Goal: Information Seeking & Learning: Learn about a topic

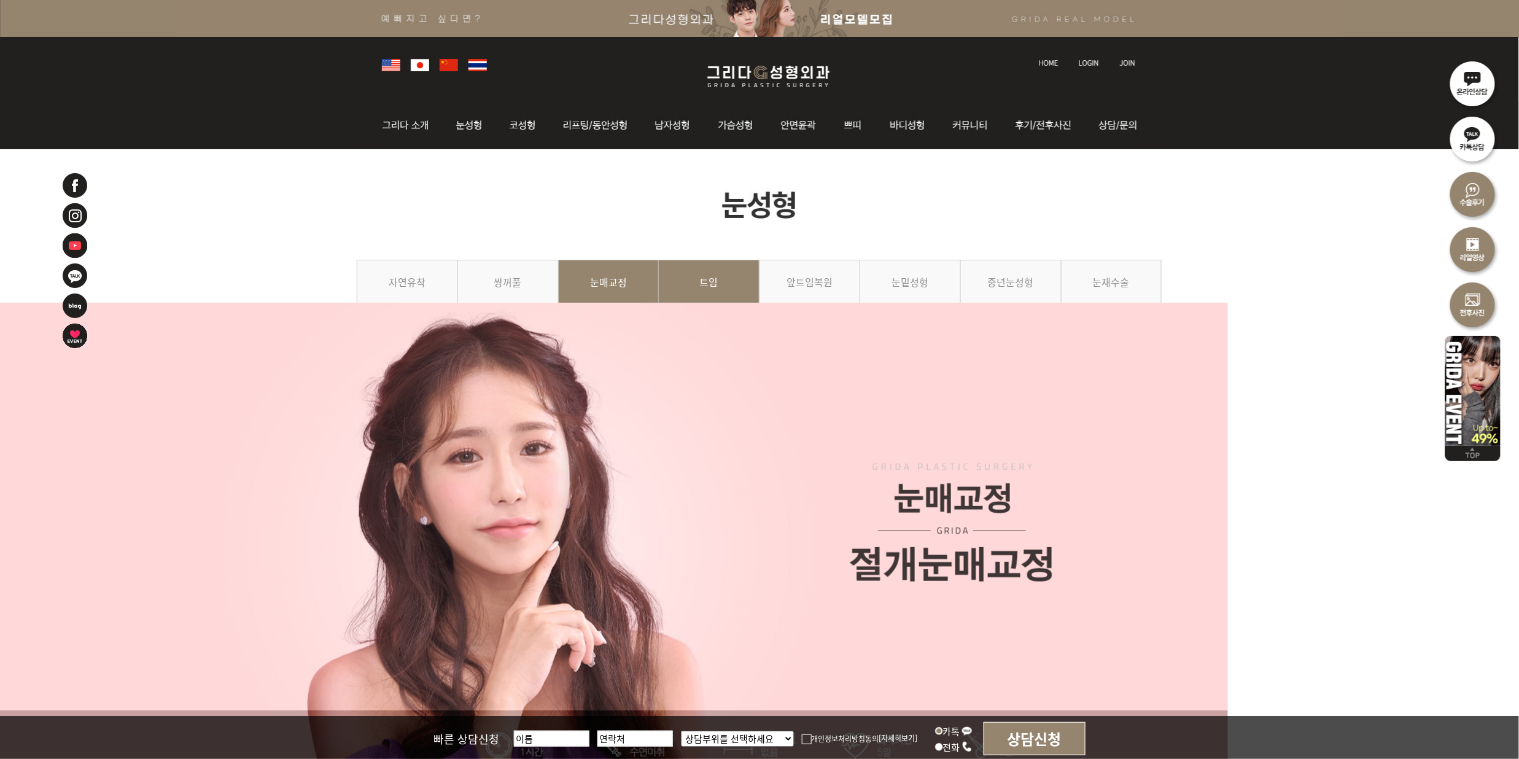
click at [716, 278] on link "트임" at bounding box center [709, 288] width 101 height 56
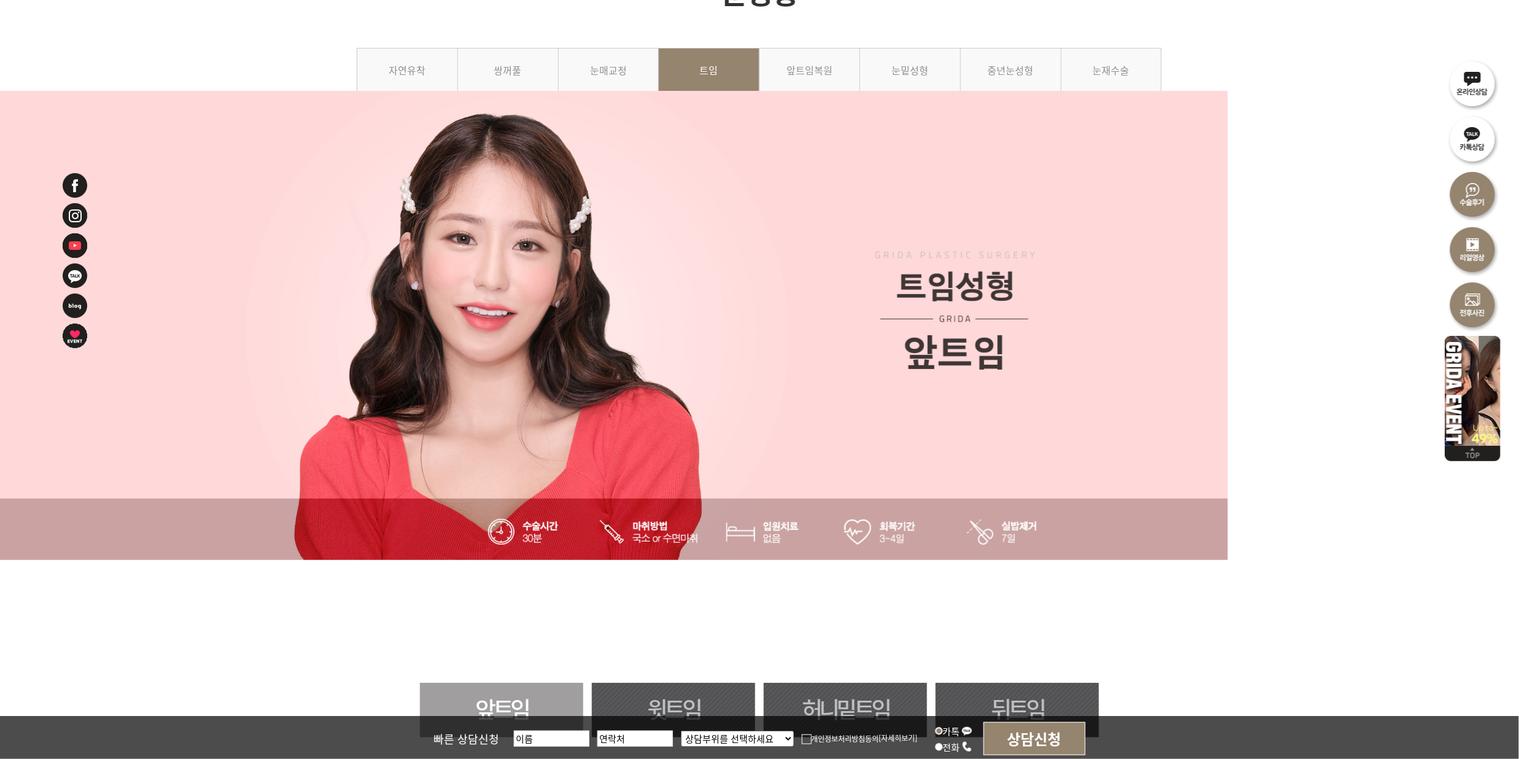
scroll to position [573, 0]
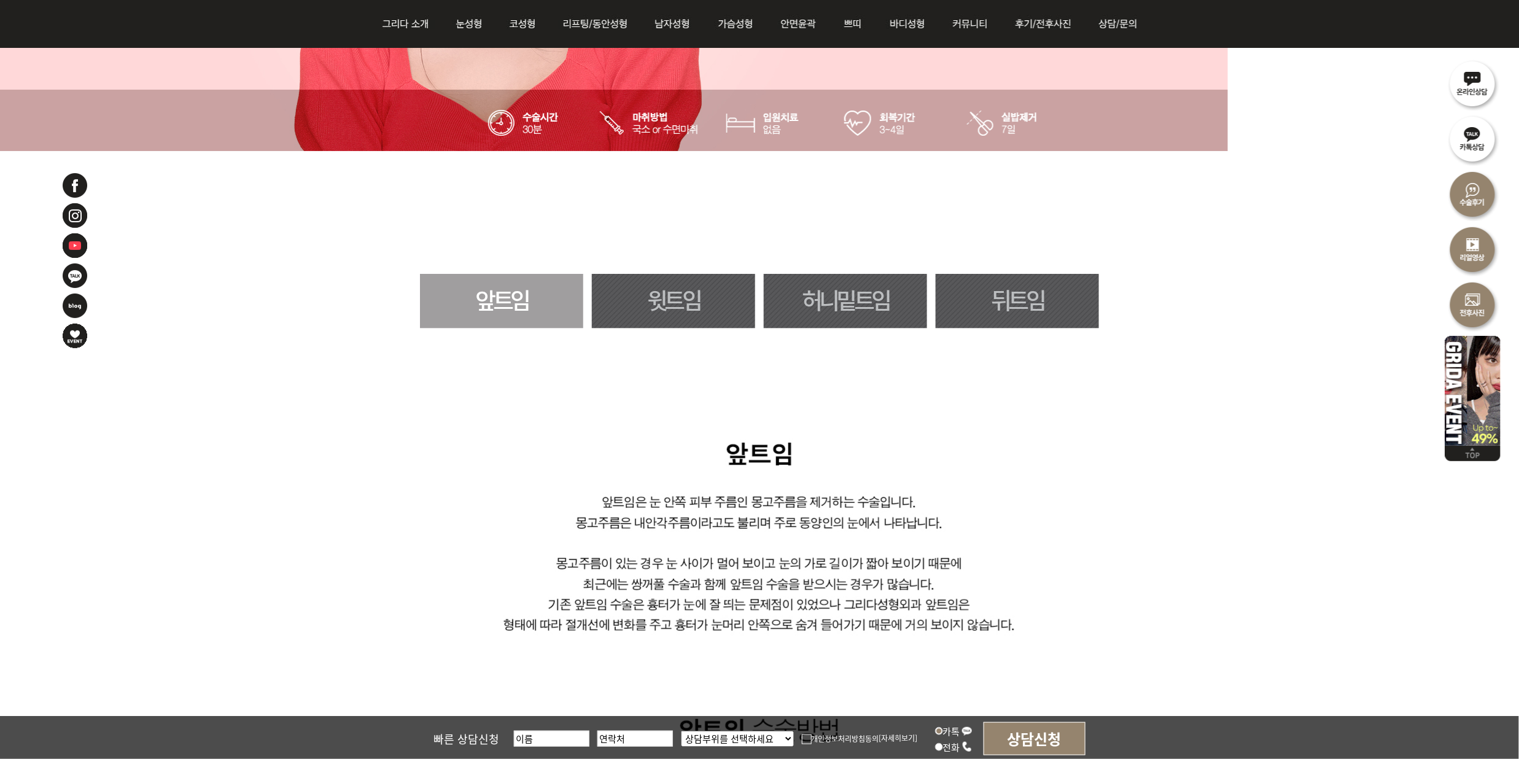
click at [716, 293] on link "윗트임" at bounding box center [673, 301] width 163 height 55
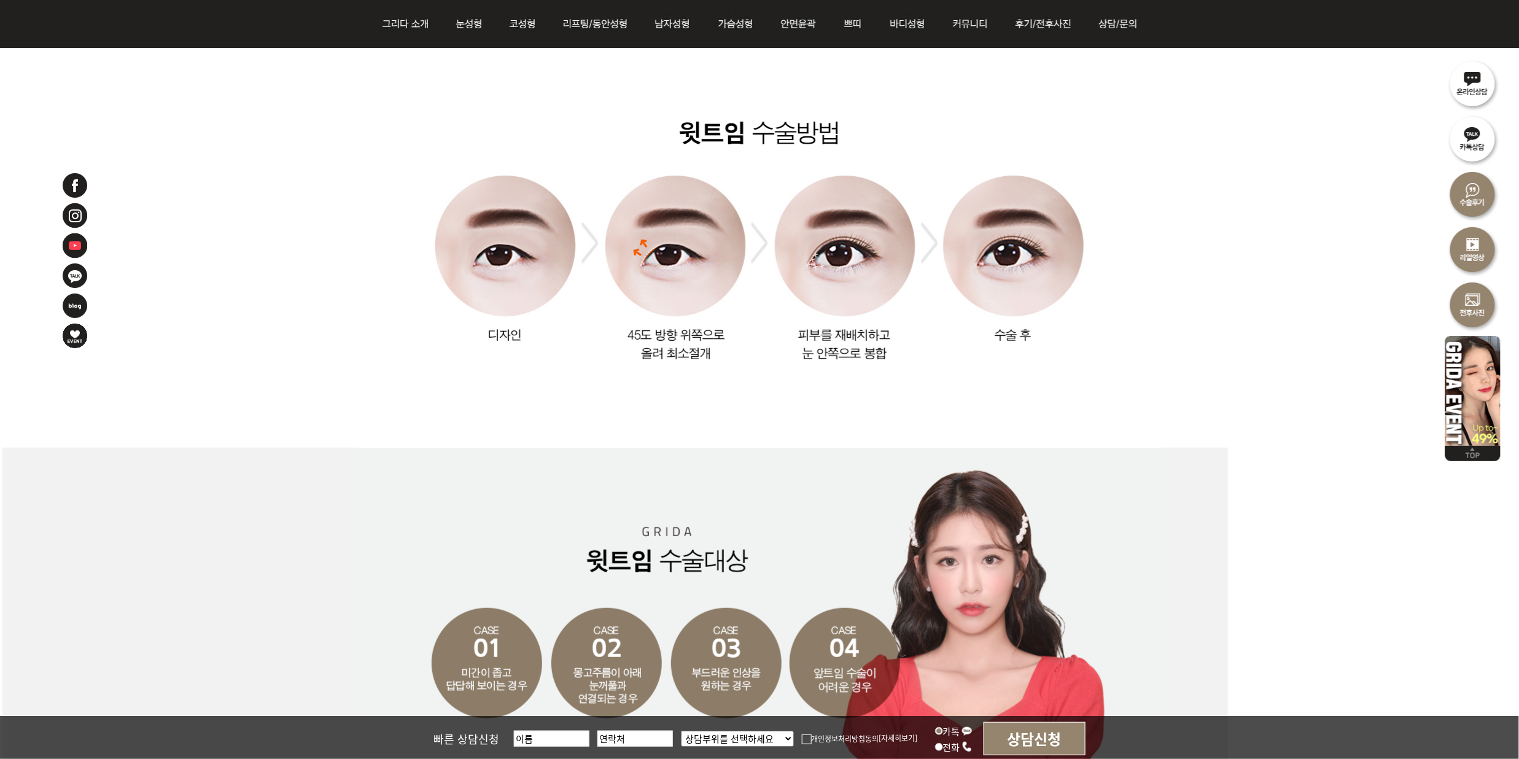
scroll to position [1133, 0]
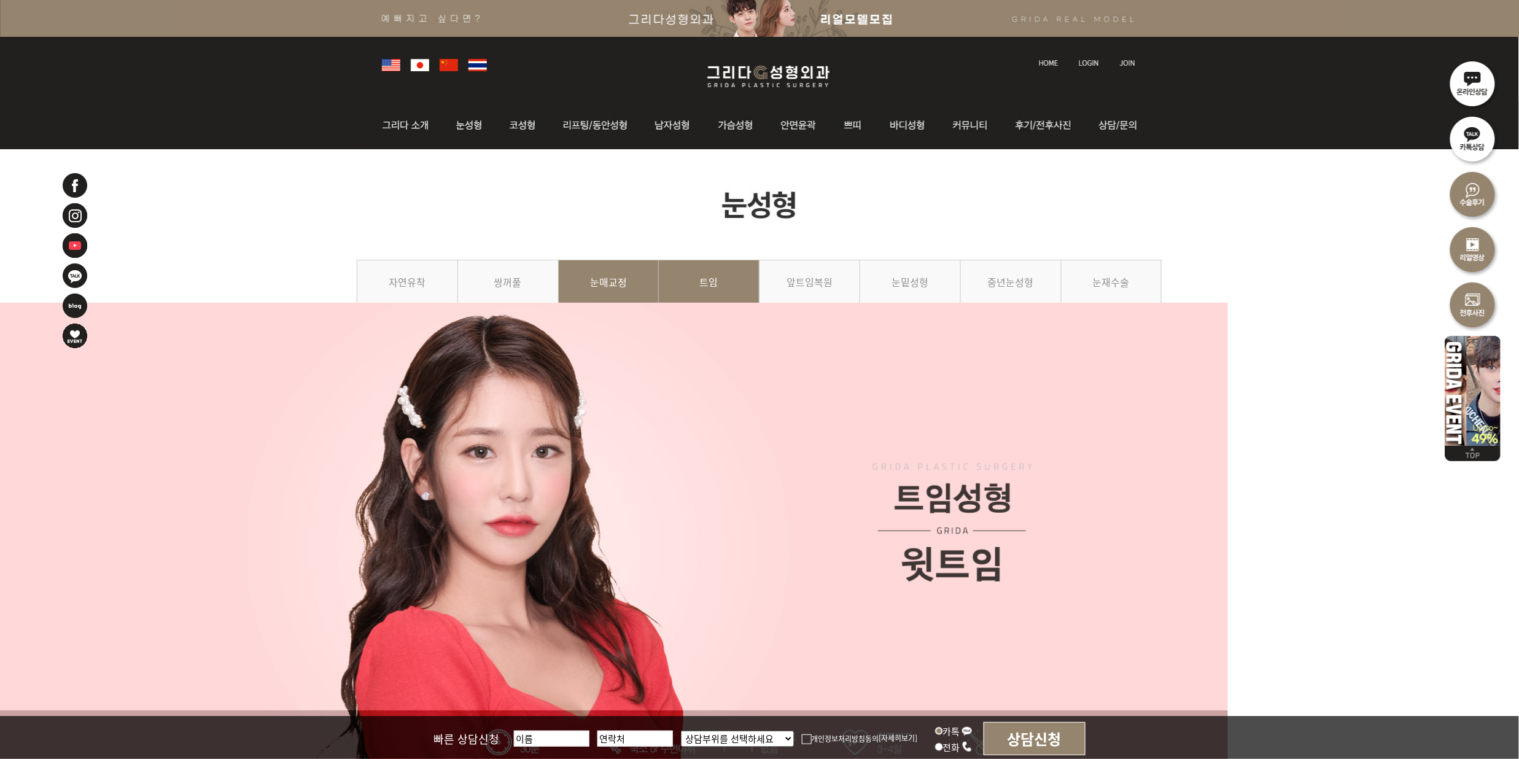
click at [599, 279] on link "눈매교정" at bounding box center [609, 288] width 101 height 56
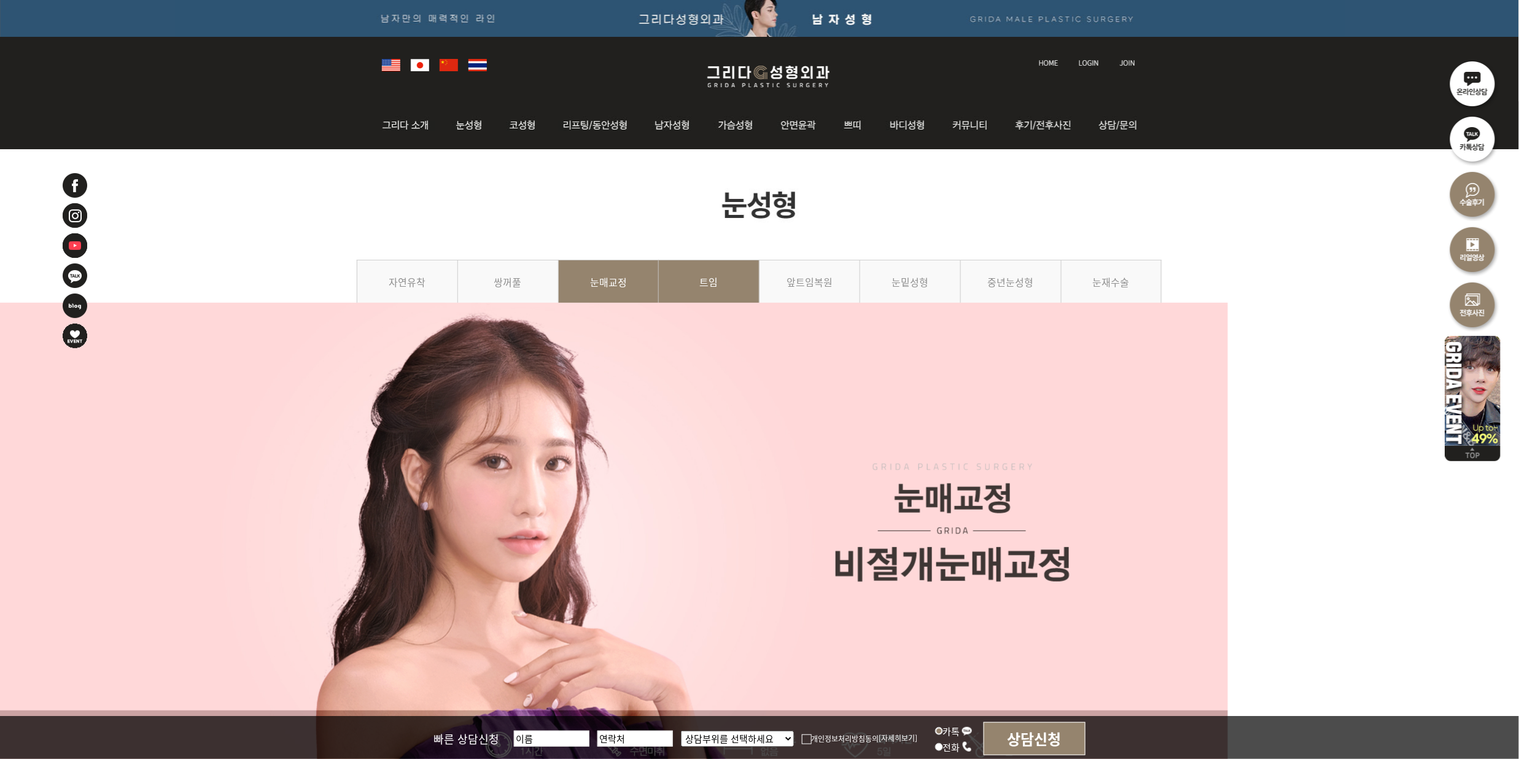
click at [709, 273] on link "트임" at bounding box center [709, 288] width 101 height 56
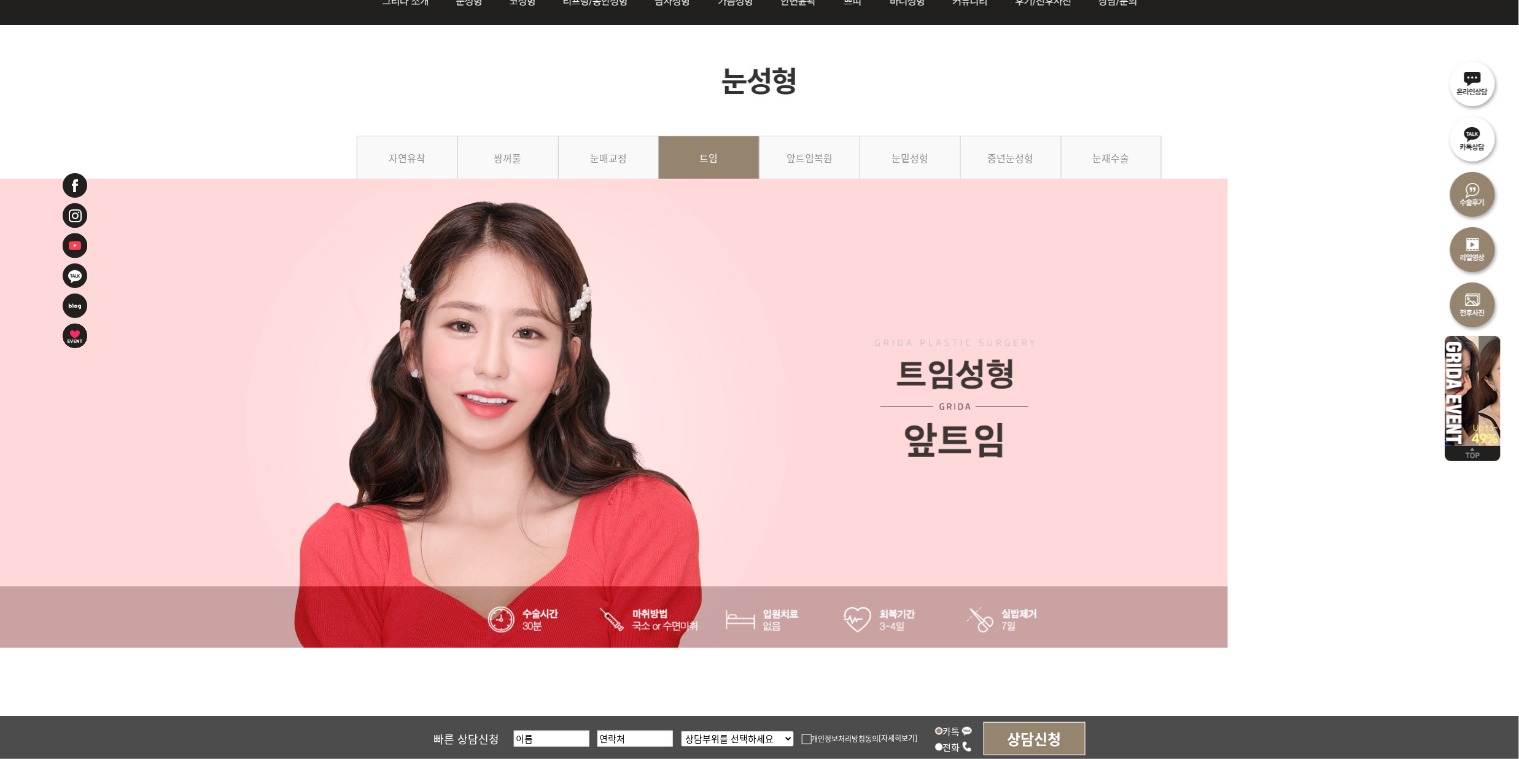
scroll to position [491, 0]
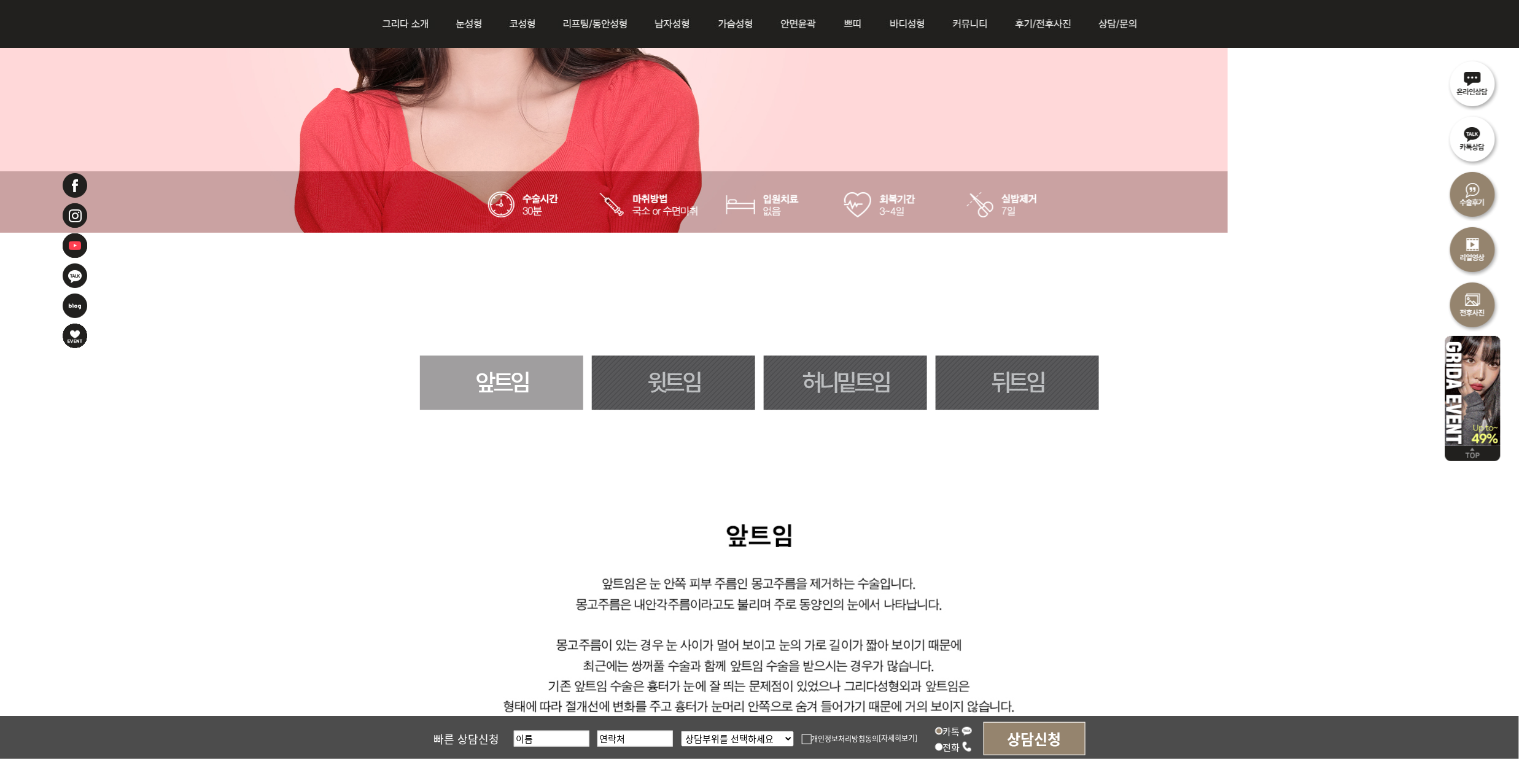
click at [721, 397] on link "윗트임" at bounding box center [673, 383] width 163 height 55
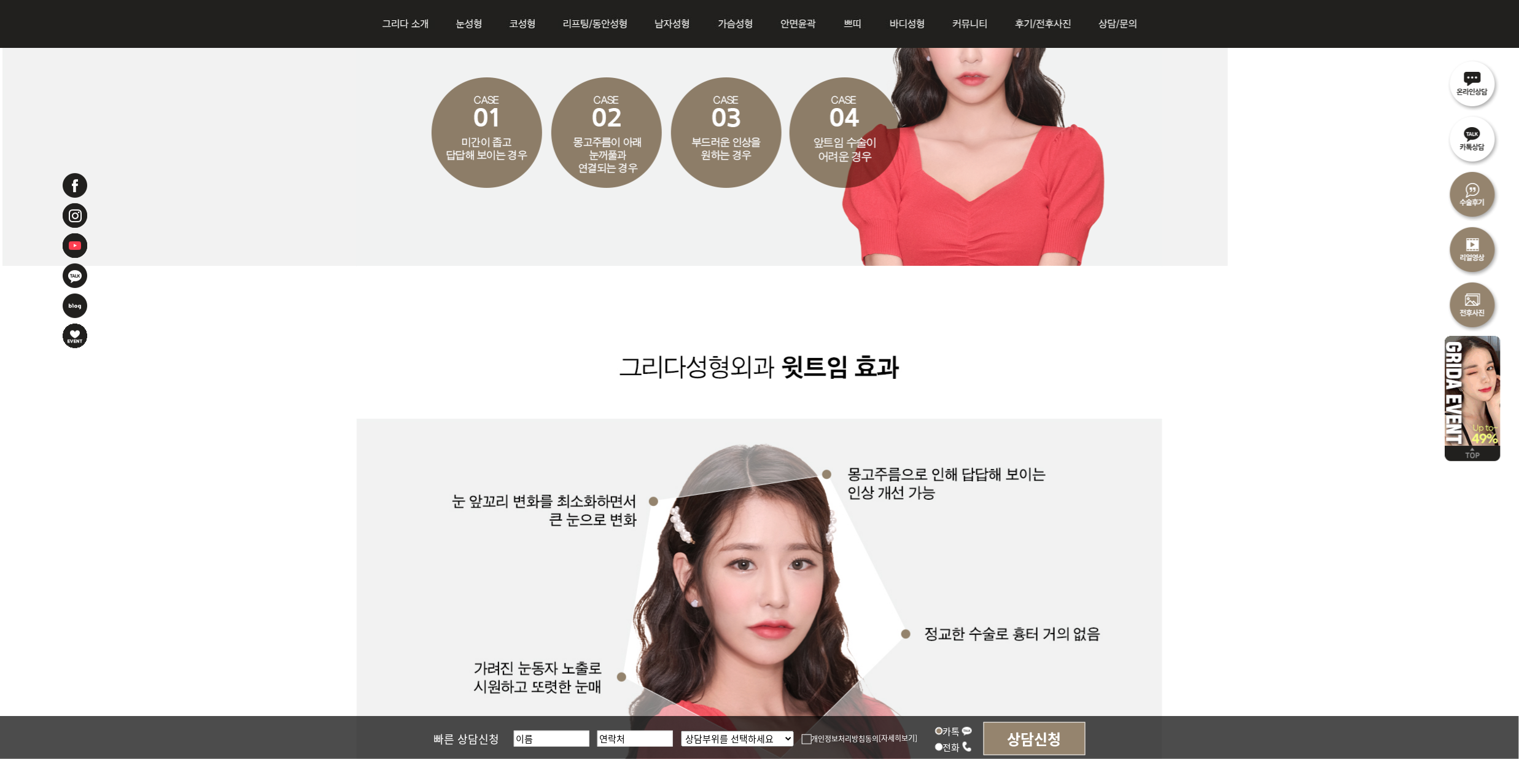
scroll to position [1460, 0]
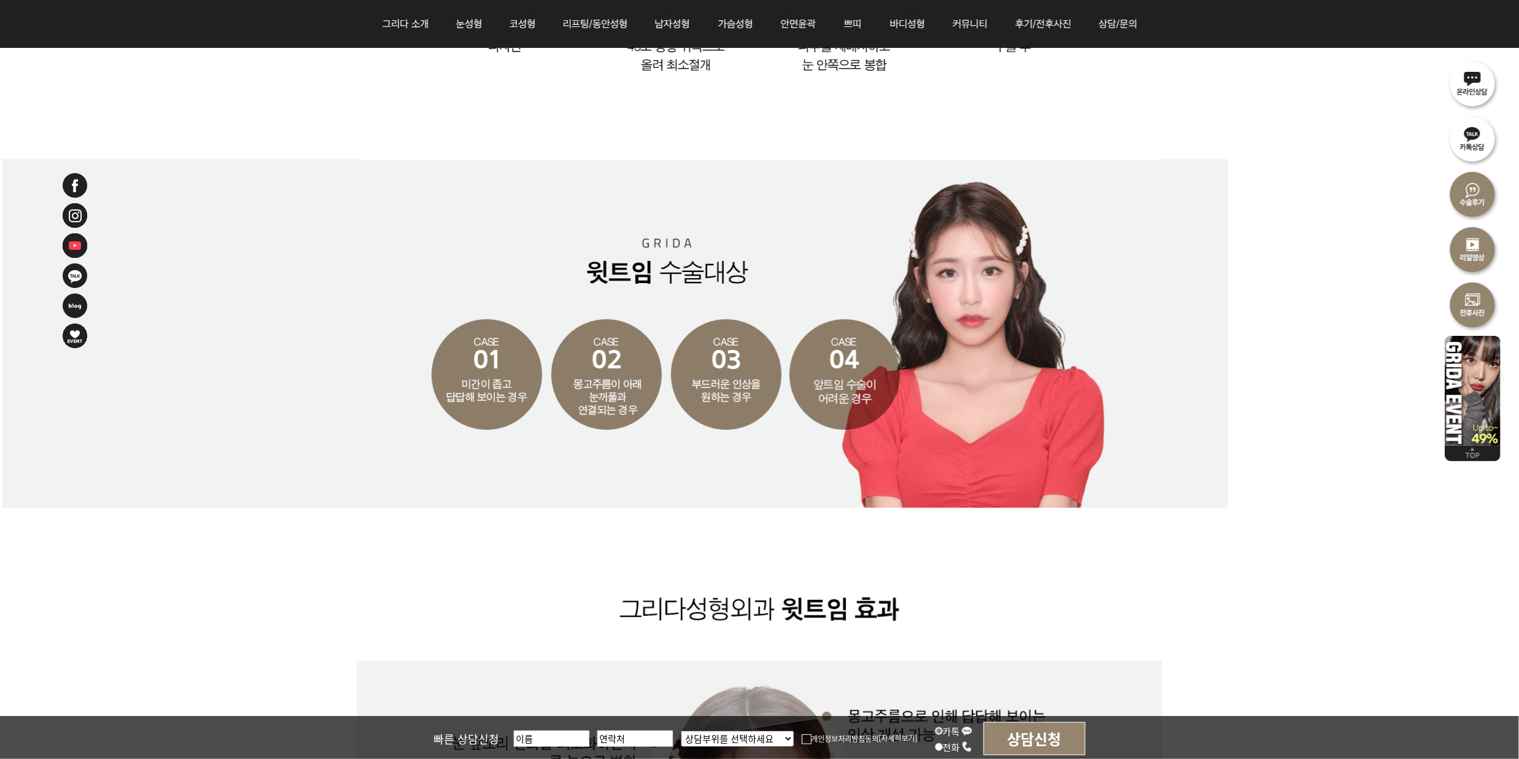
drag, startPoint x: 531, startPoint y: 128, endPoint x: 591, endPoint y: 163, distance: 69.9
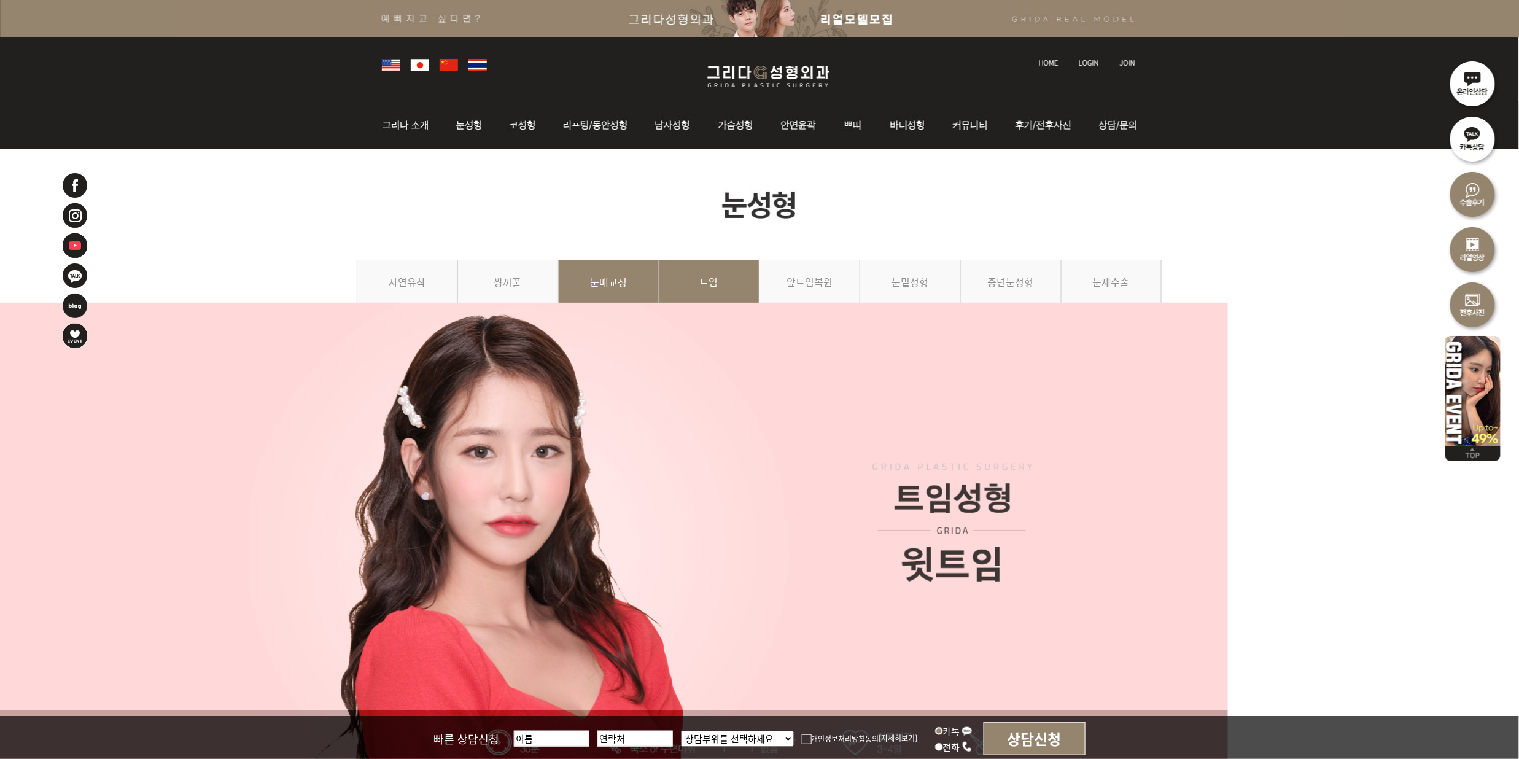
click at [617, 276] on link "눈매교정" at bounding box center [609, 288] width 101 height 56
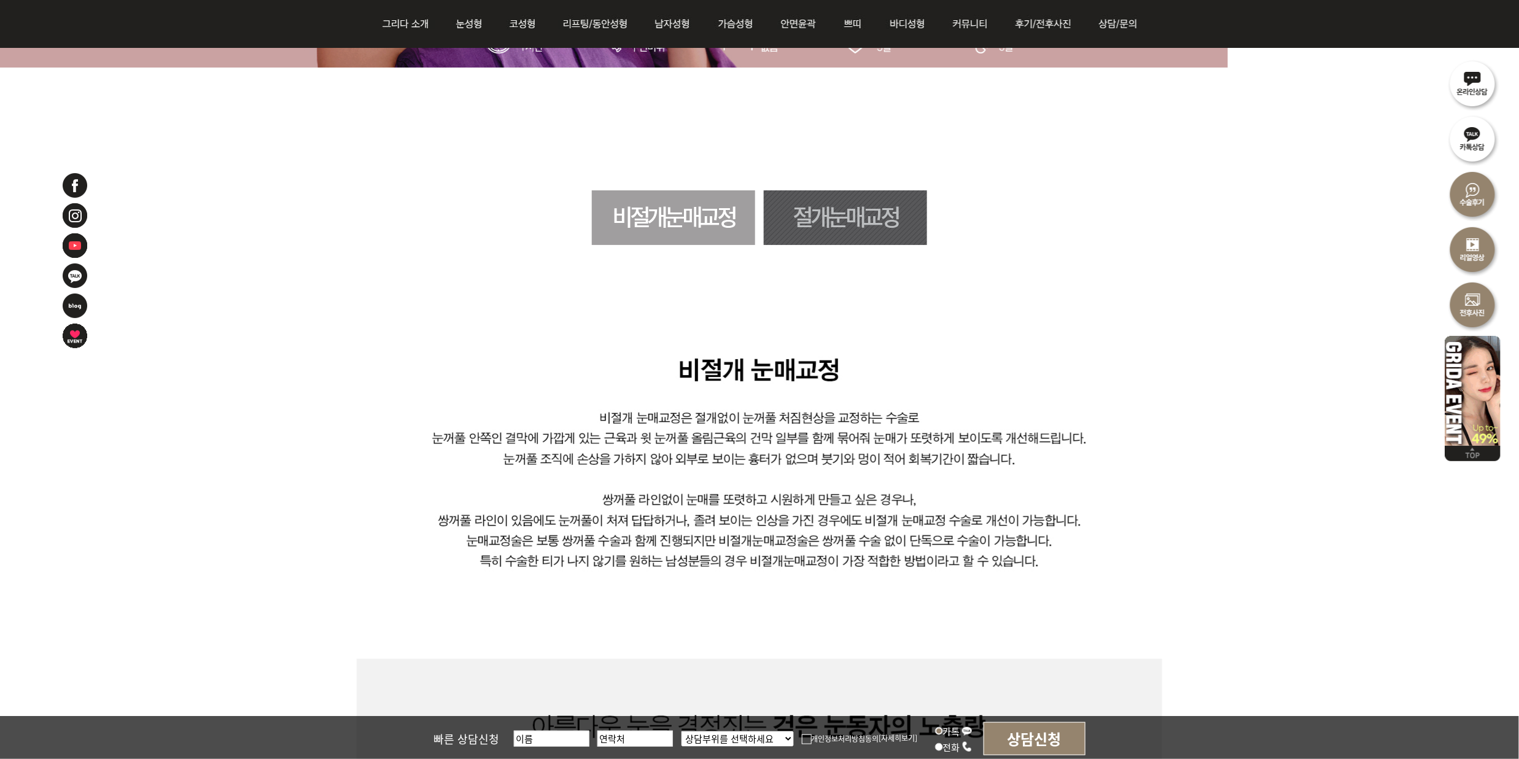
scroll to position [737, 0]
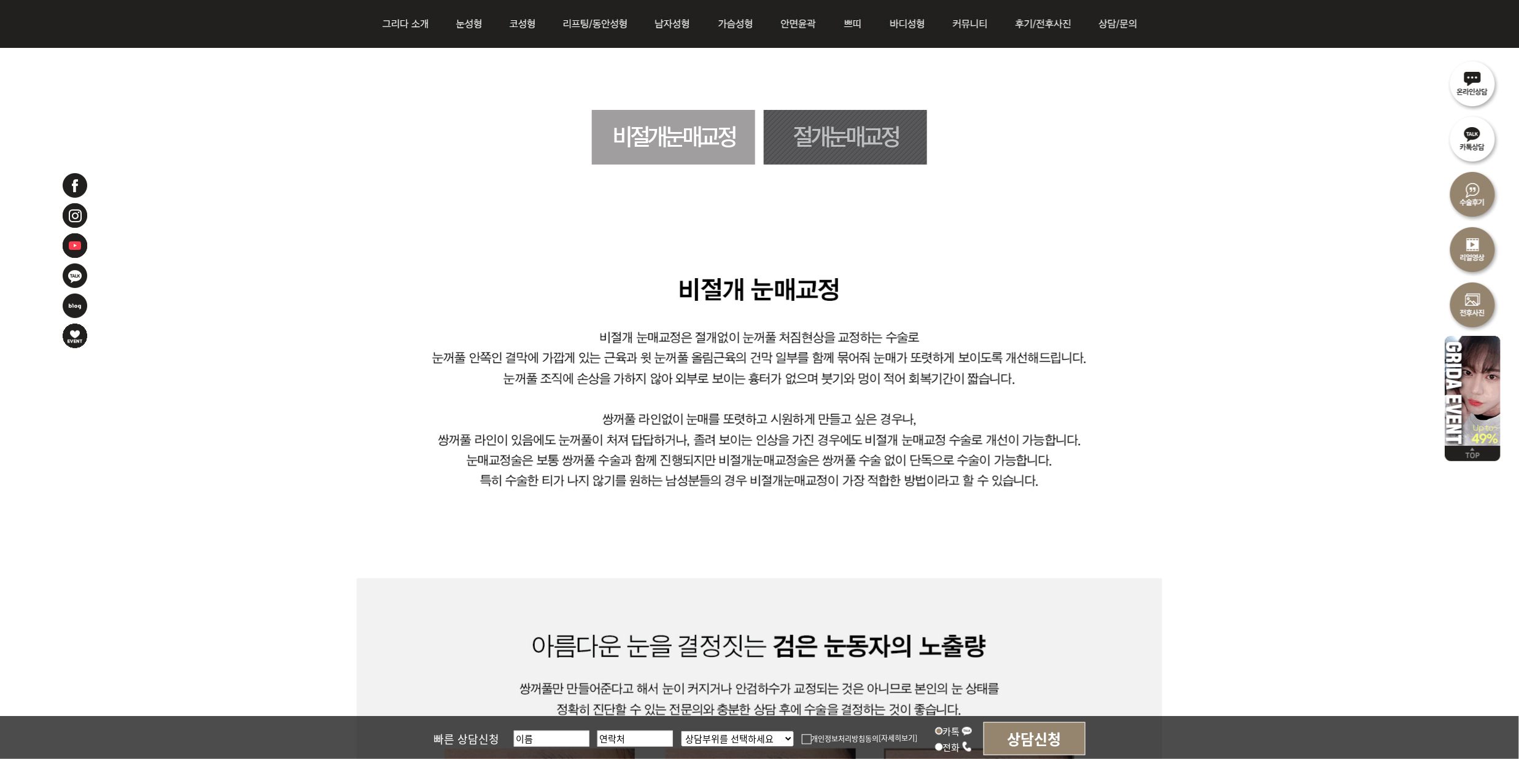
click at [866, 122] on link "절개눈매교정" at bounding box center [845, 137] width 163 height 55
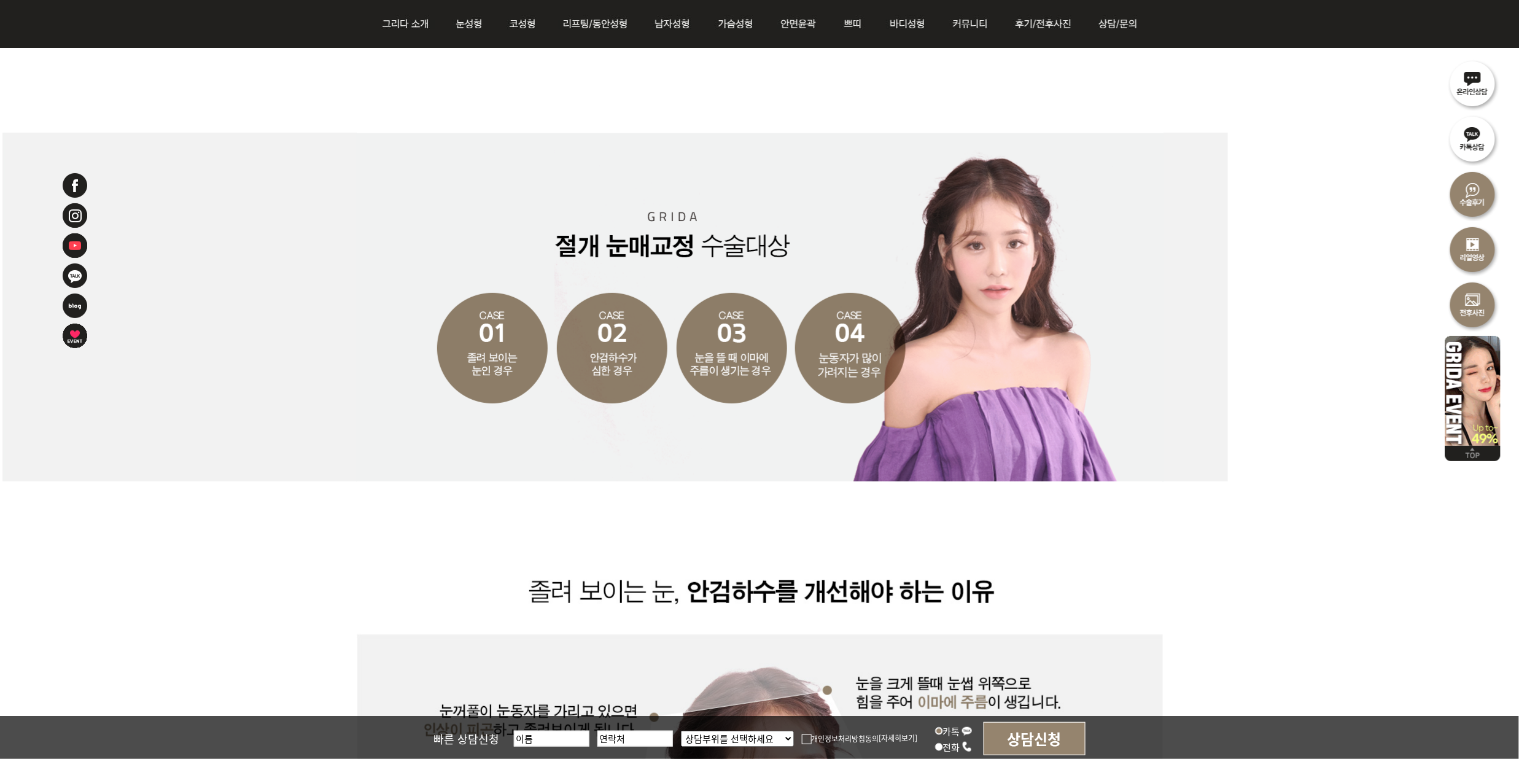
scroll to position [2034, 0]
click at [1518, 145] on div at bounding box center [759, 308] width 1519 height 349
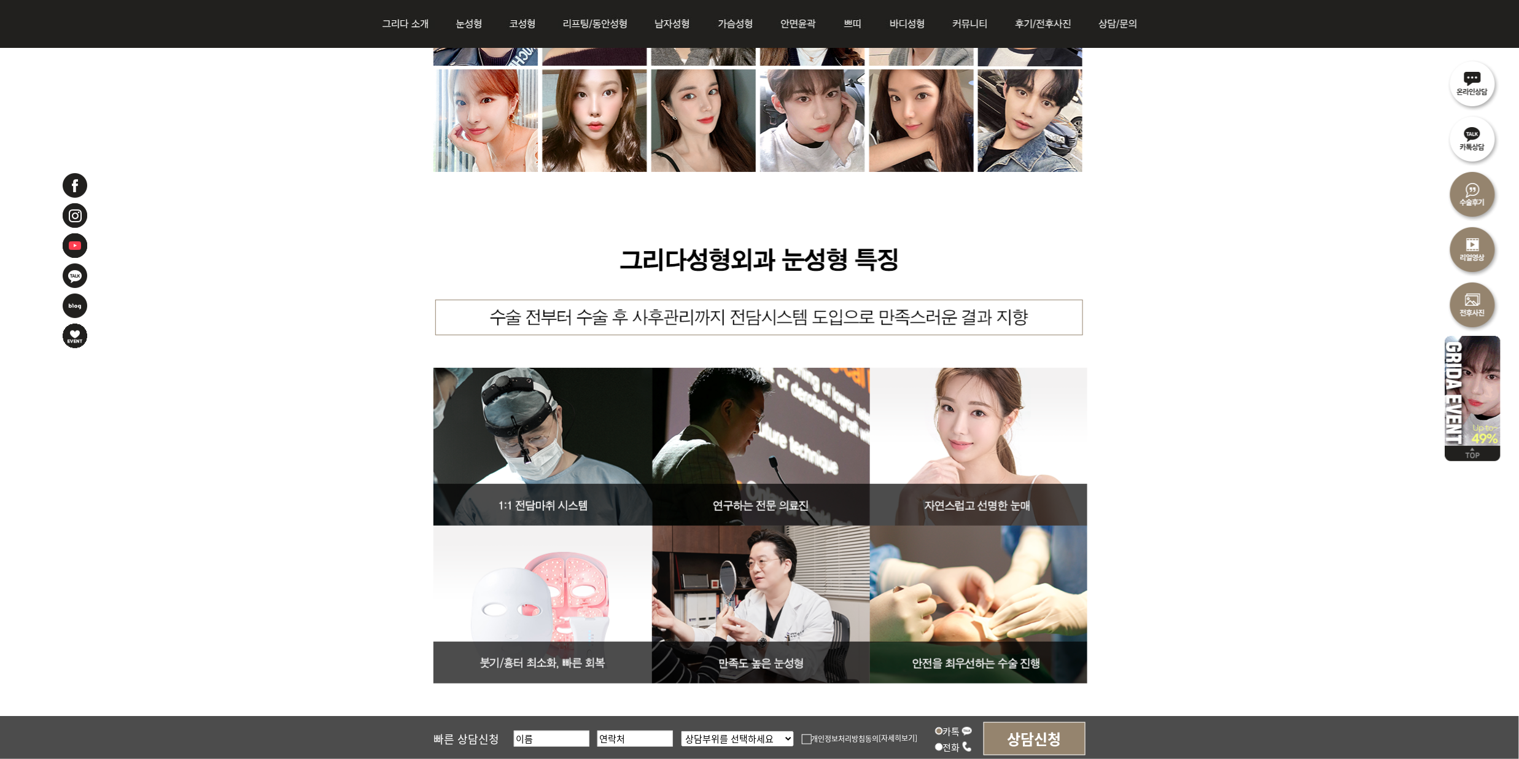
scroll to position [4326, 0]
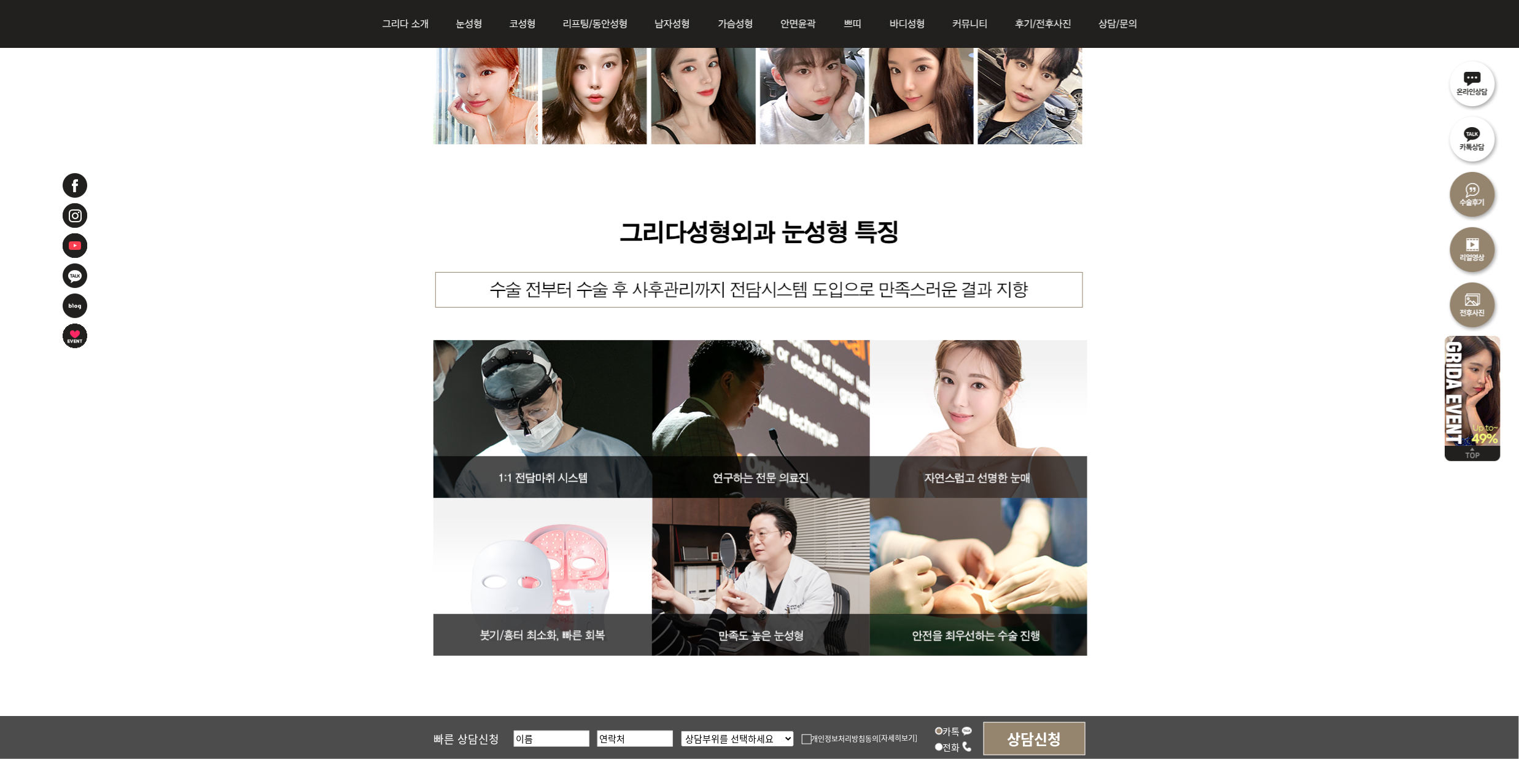
click at [1129, 517] on img at bounding box center [760, 280] width 806 height 798
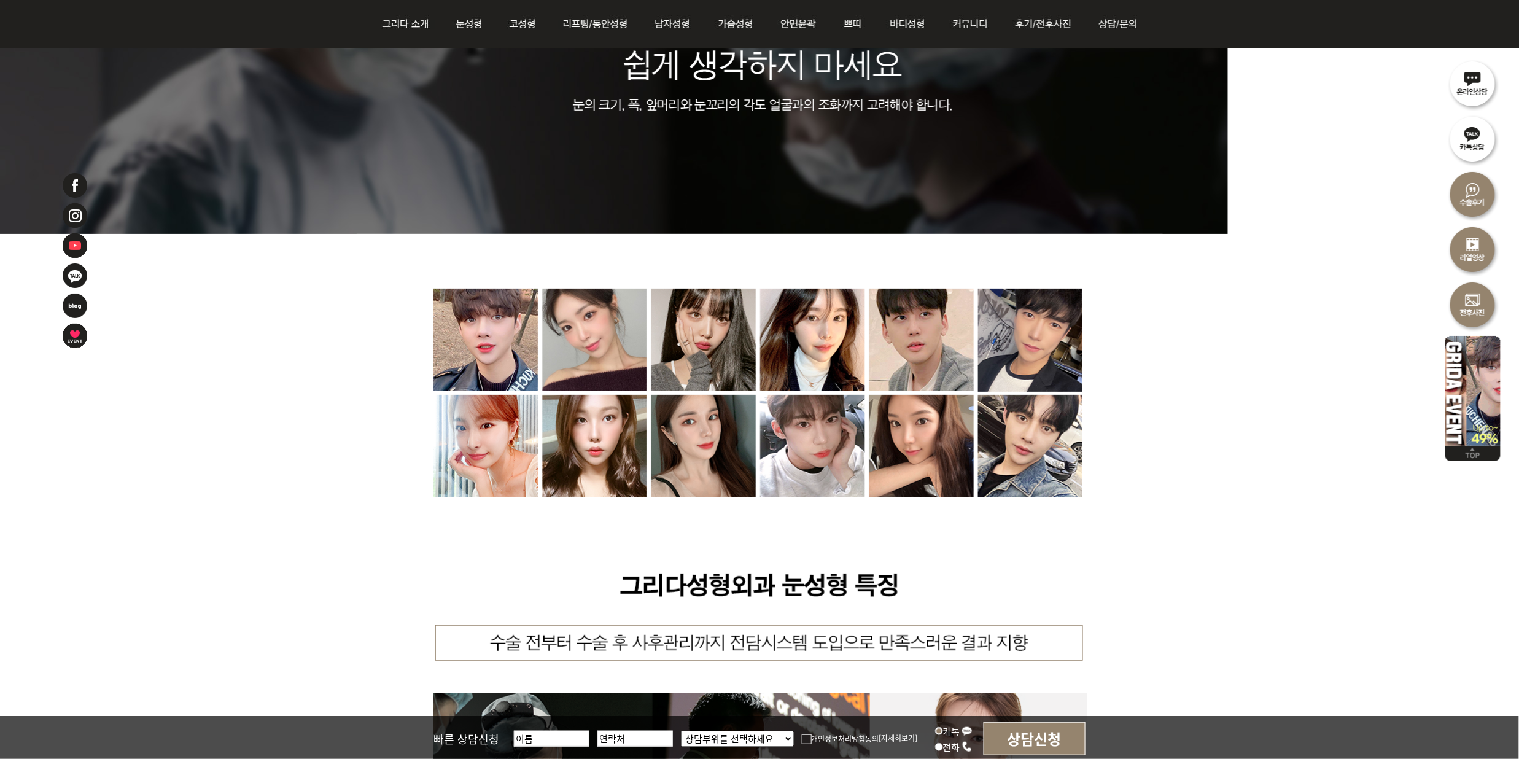
scroll to position [3835, 0]
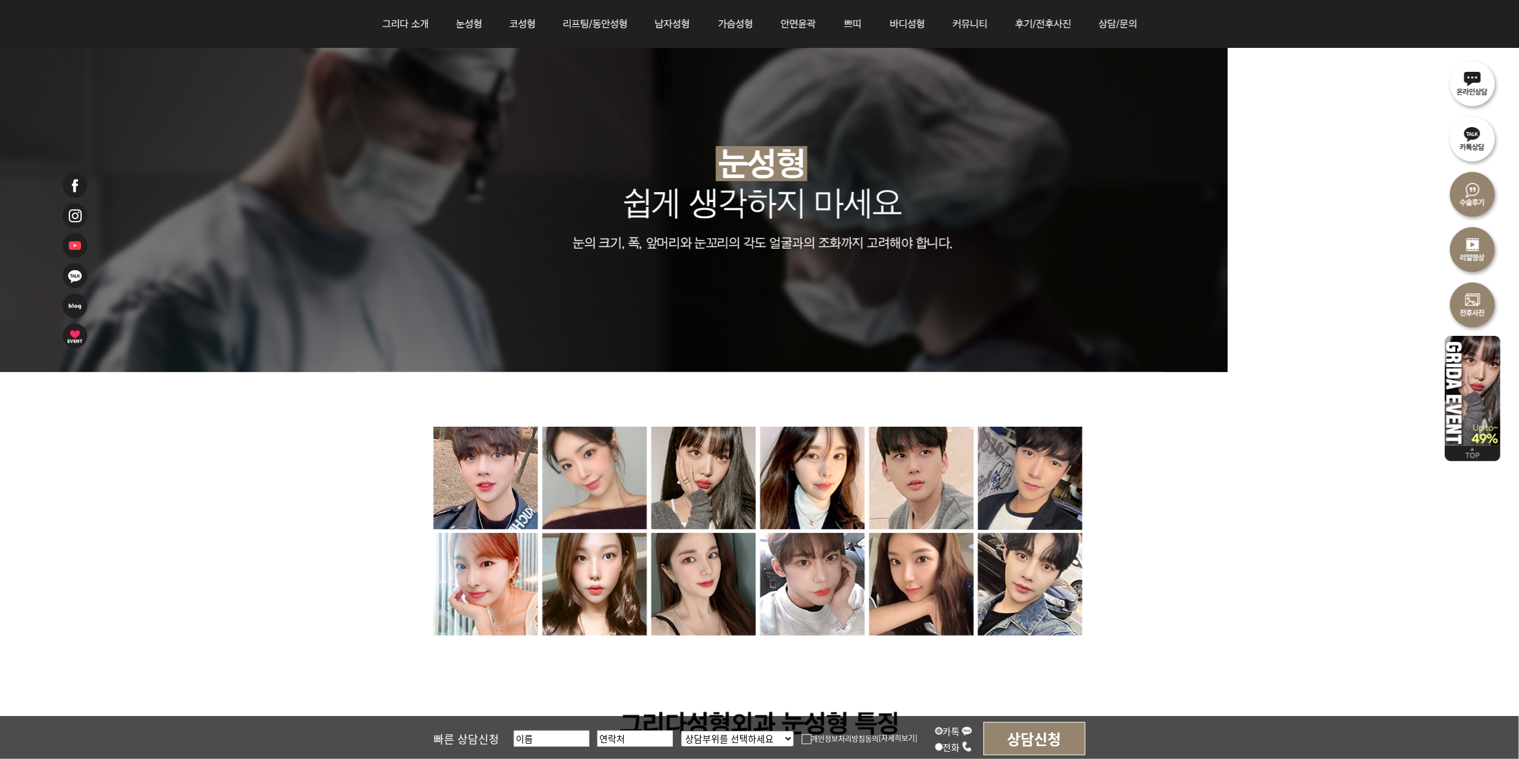
click at [1516, 221] on div at bounding box center [759, 197] width 1519 height 349
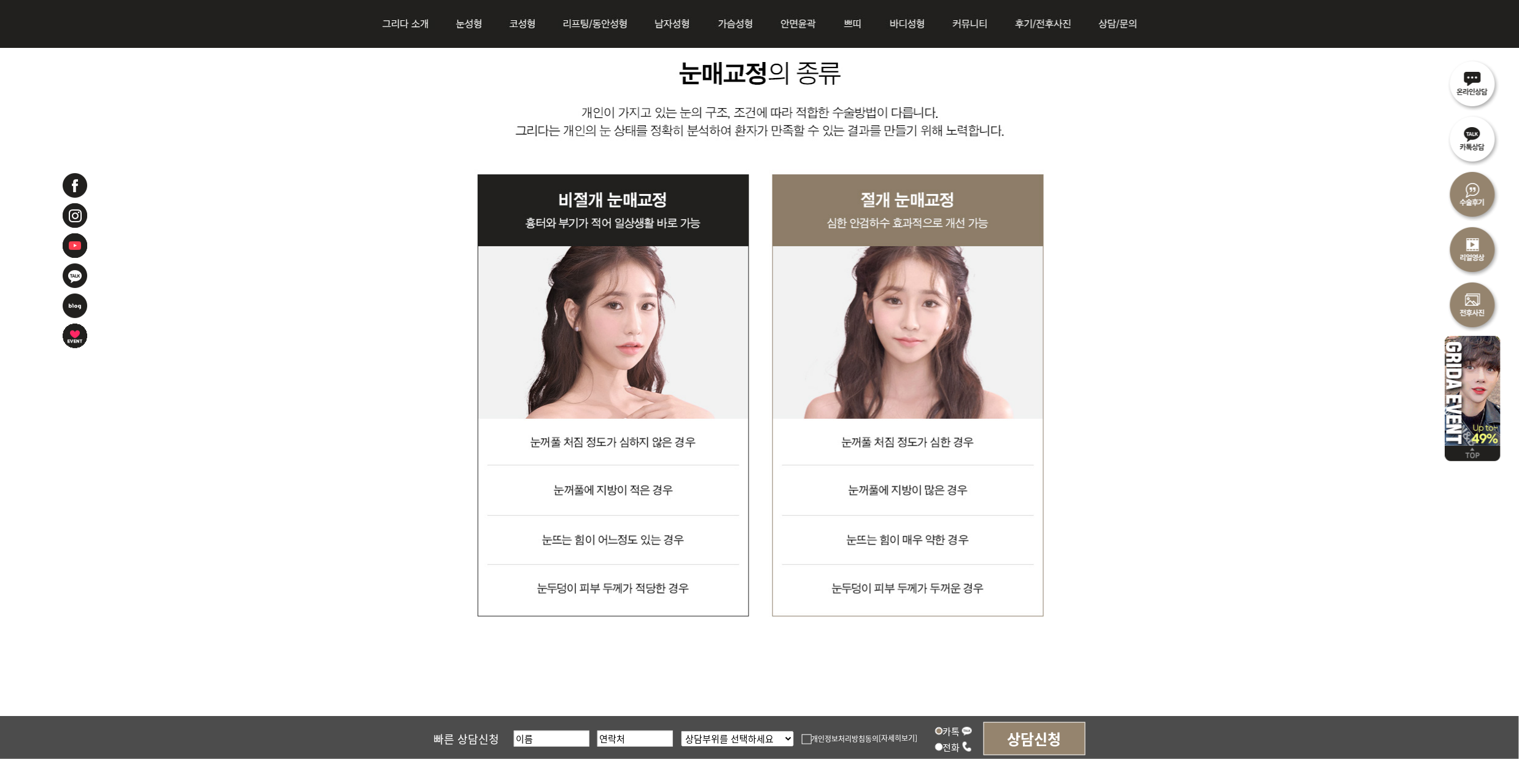
scroll to position [3180, 0]
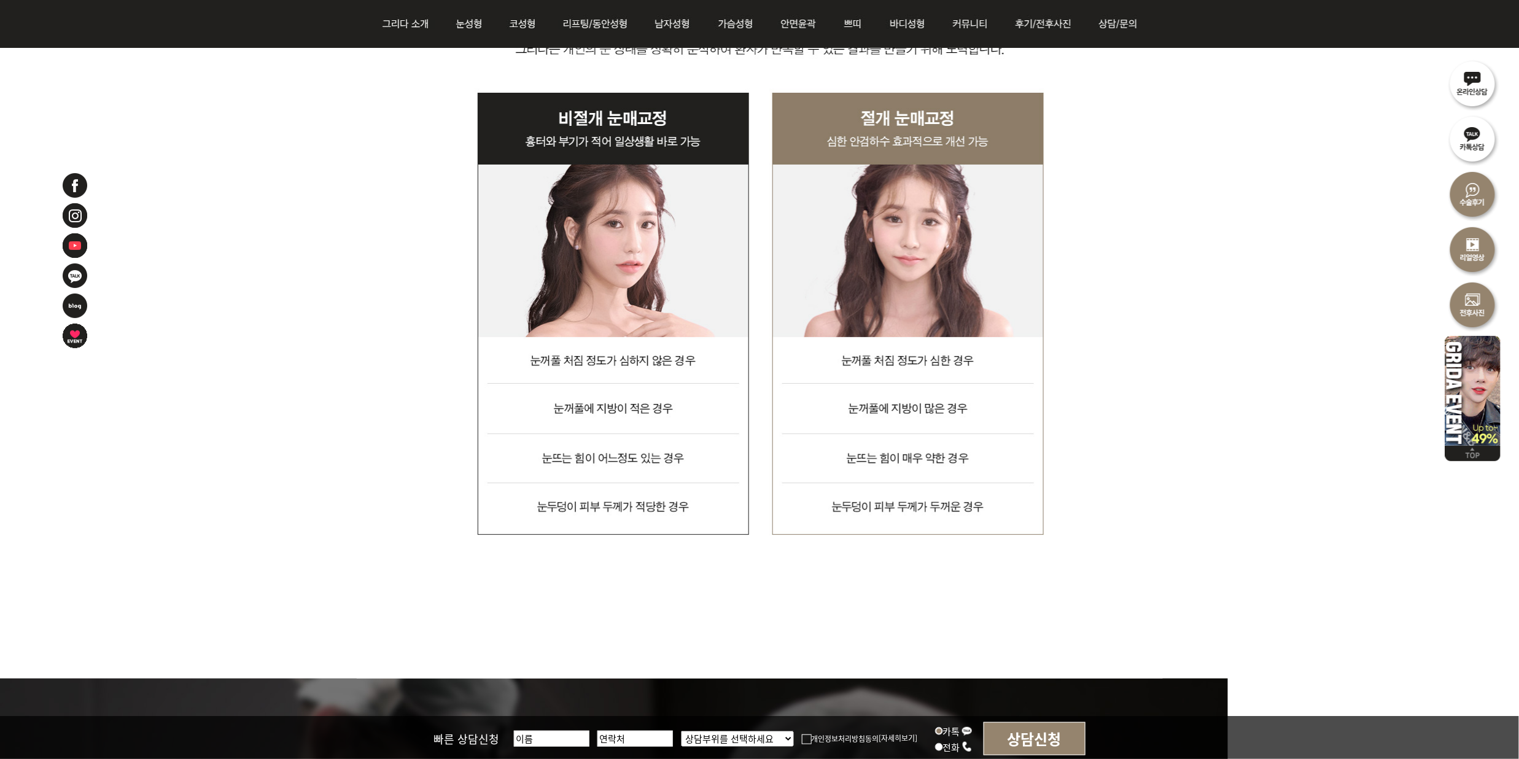
click at [1121, 544] on img at bounding box center [760, 8] width 806 height 1342
click at [1162, 561] on img at bounding box center [760, 8] width 806 height 1342
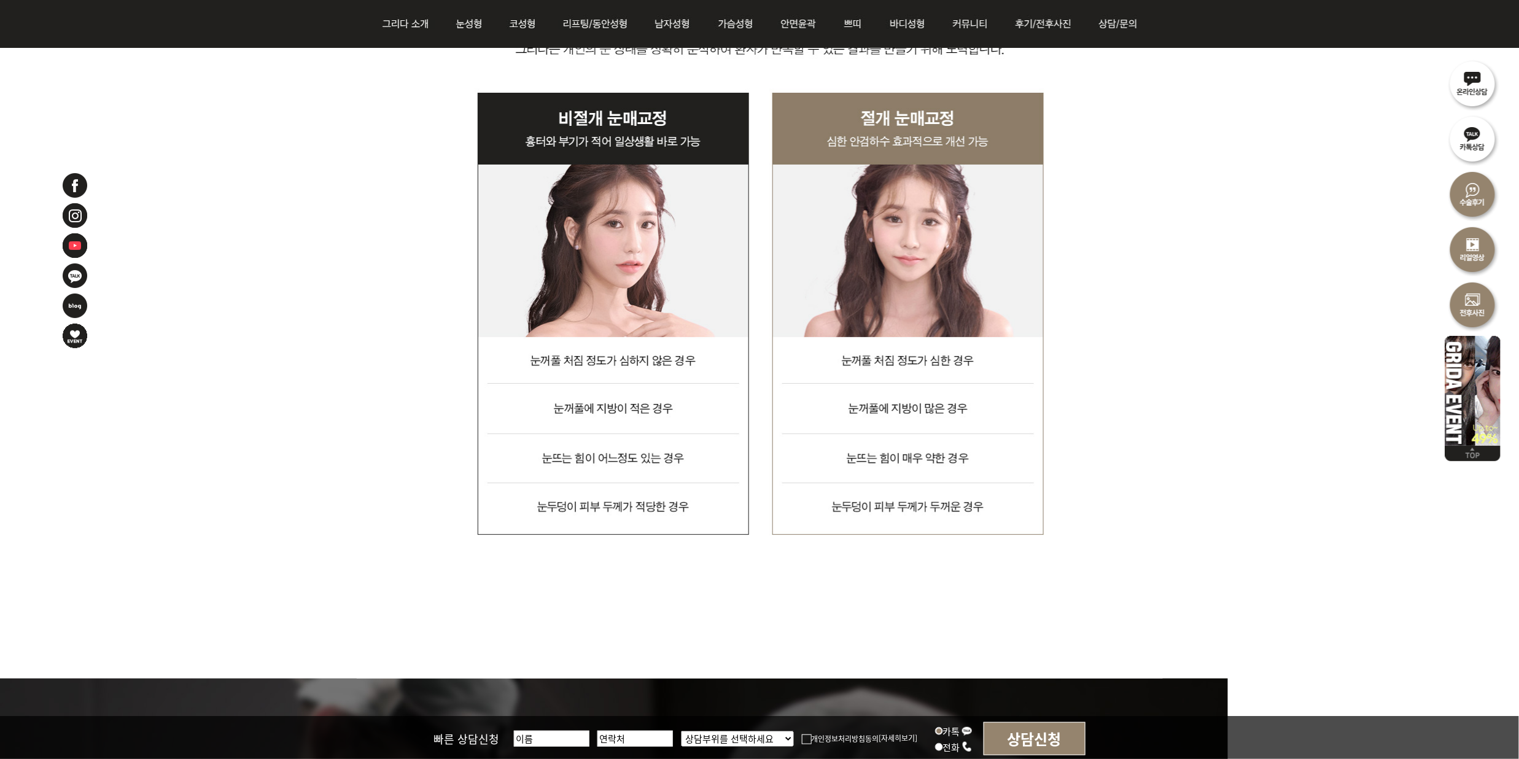
click at [959, 360] on img at bounding box center [760, 8] width 806 height 1342
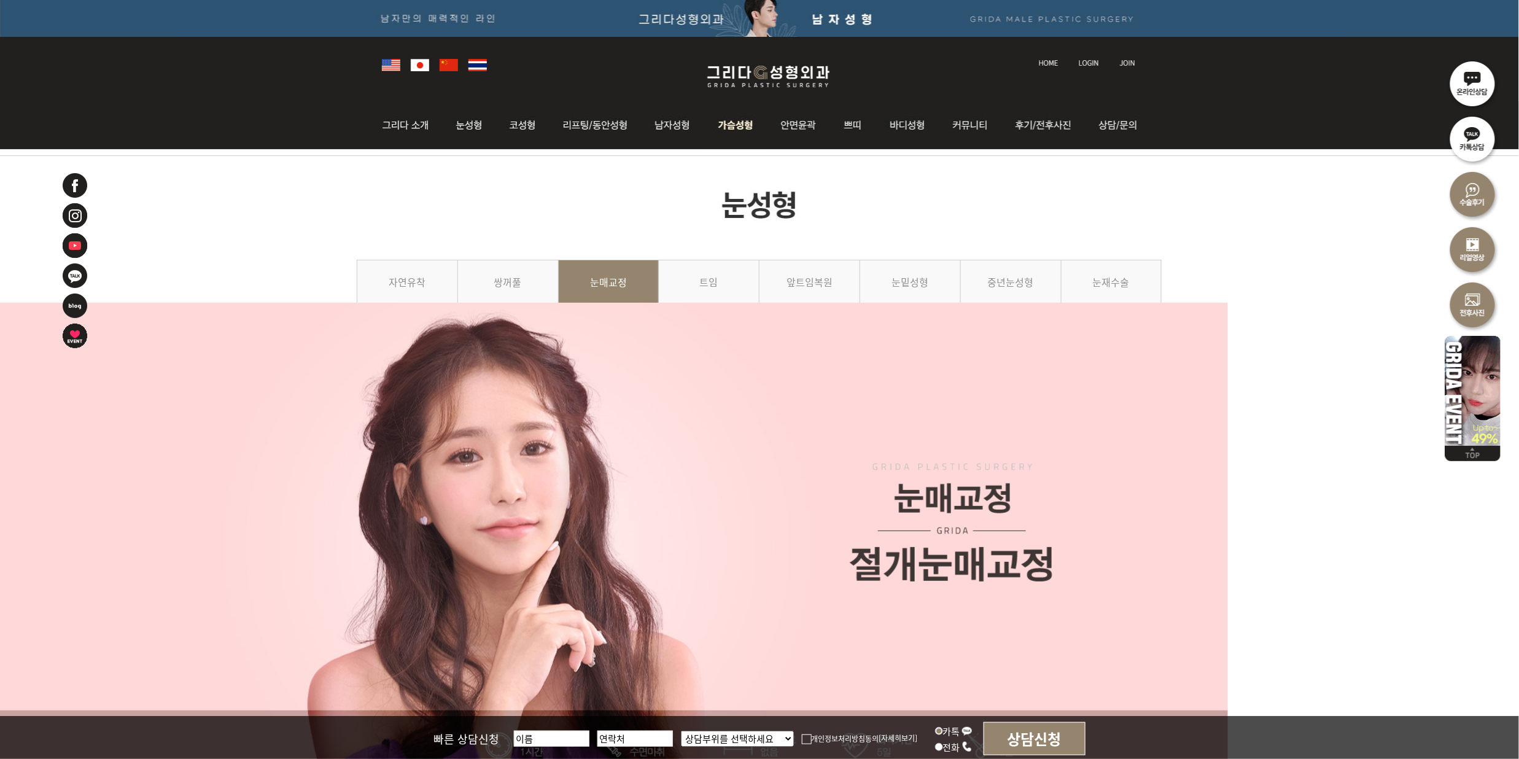
click at [715, 126] on img at bounding box center [736, 125] width 63 height 48
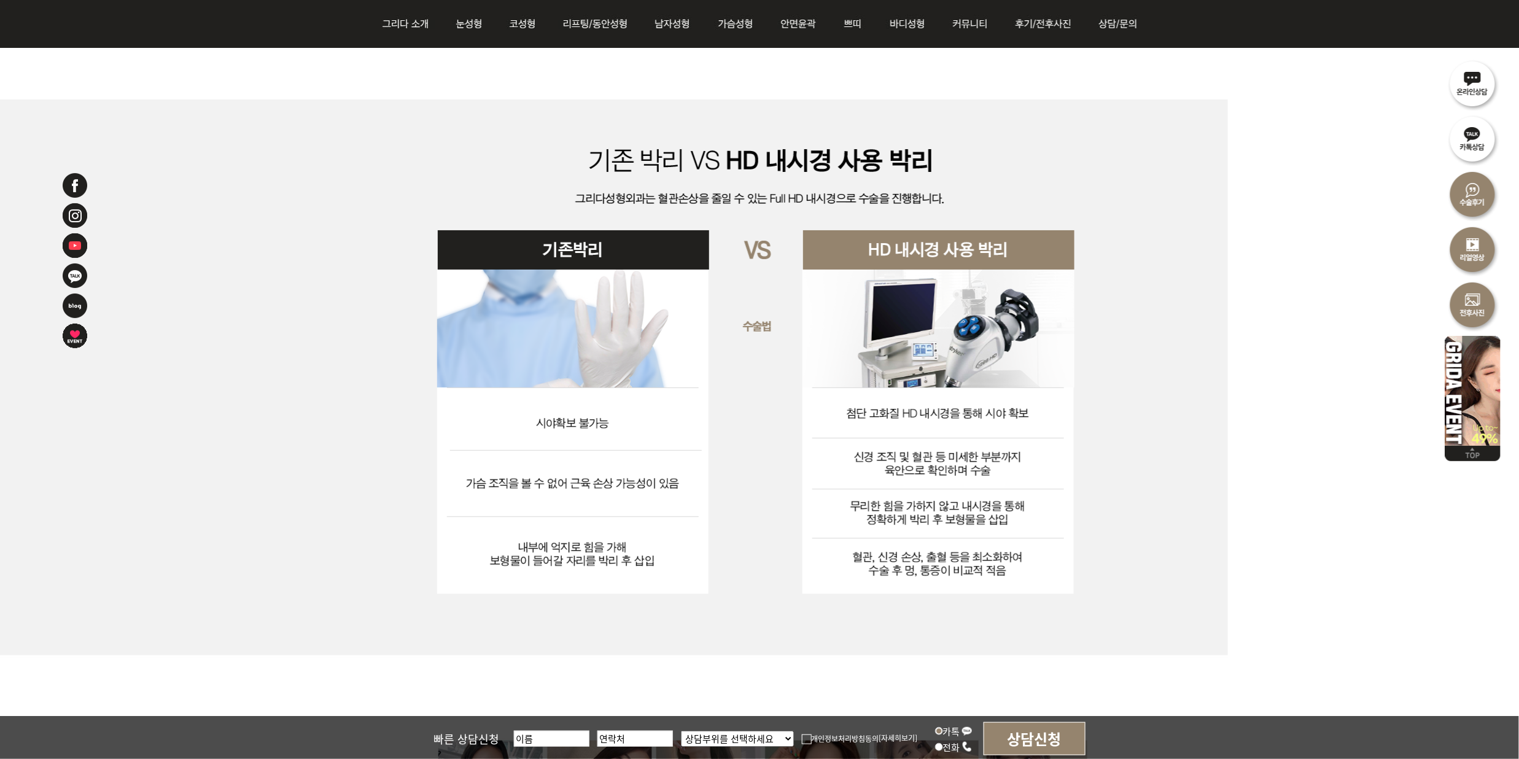
scroll to position [3111, 0]
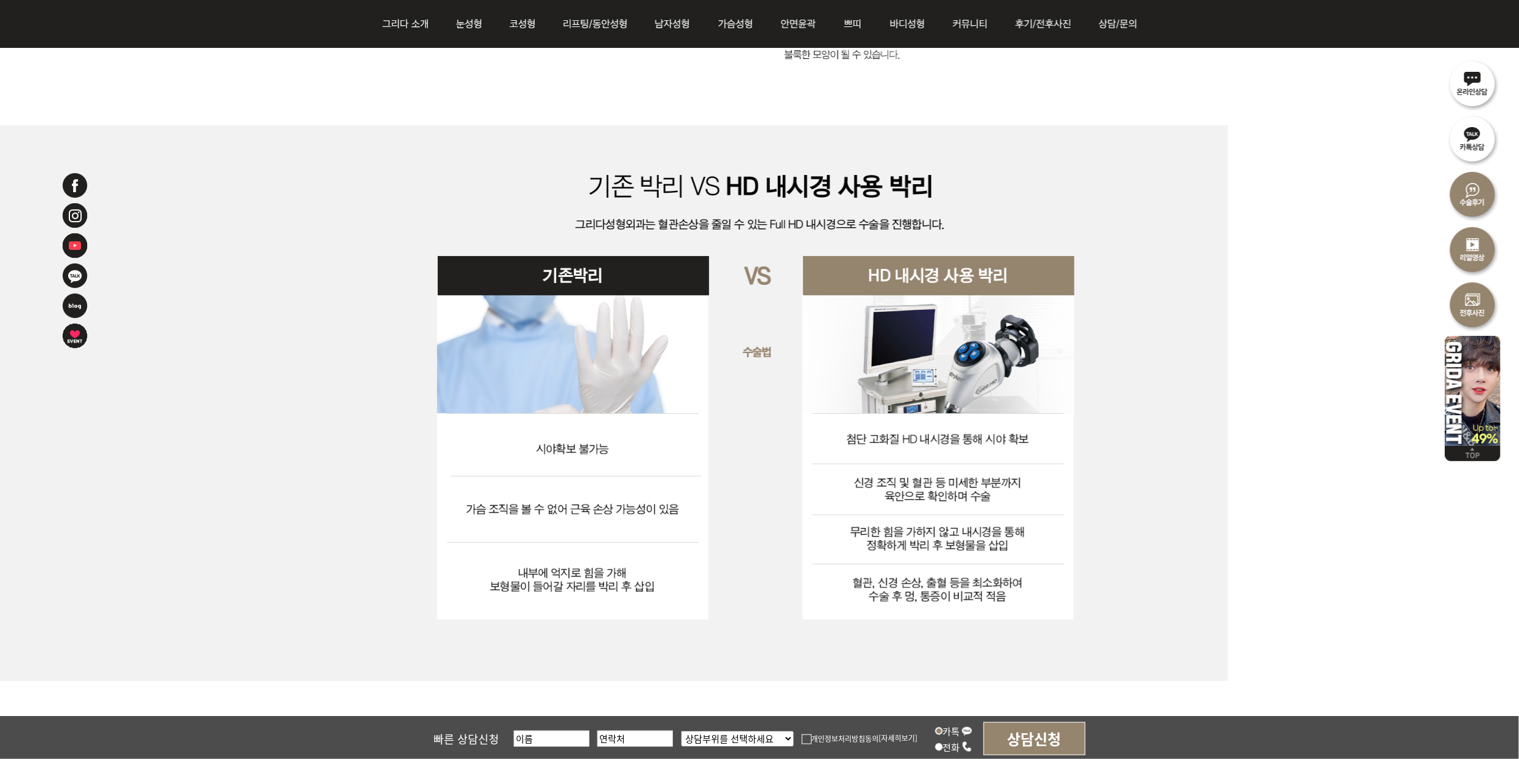
click at [176, 195] on div at bounding box center [759, 405] width 1519 height 560
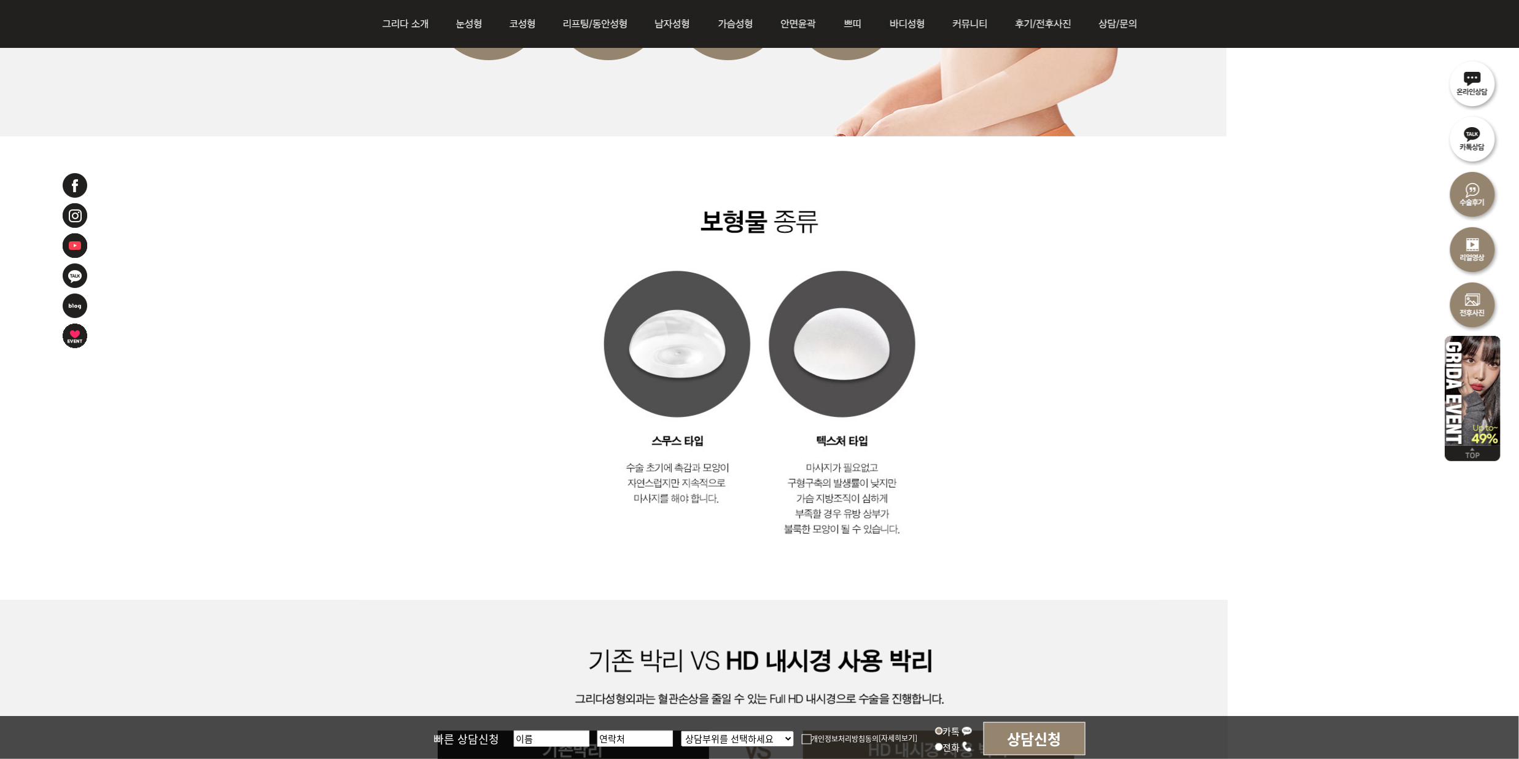
scroll to position [2211, 0]
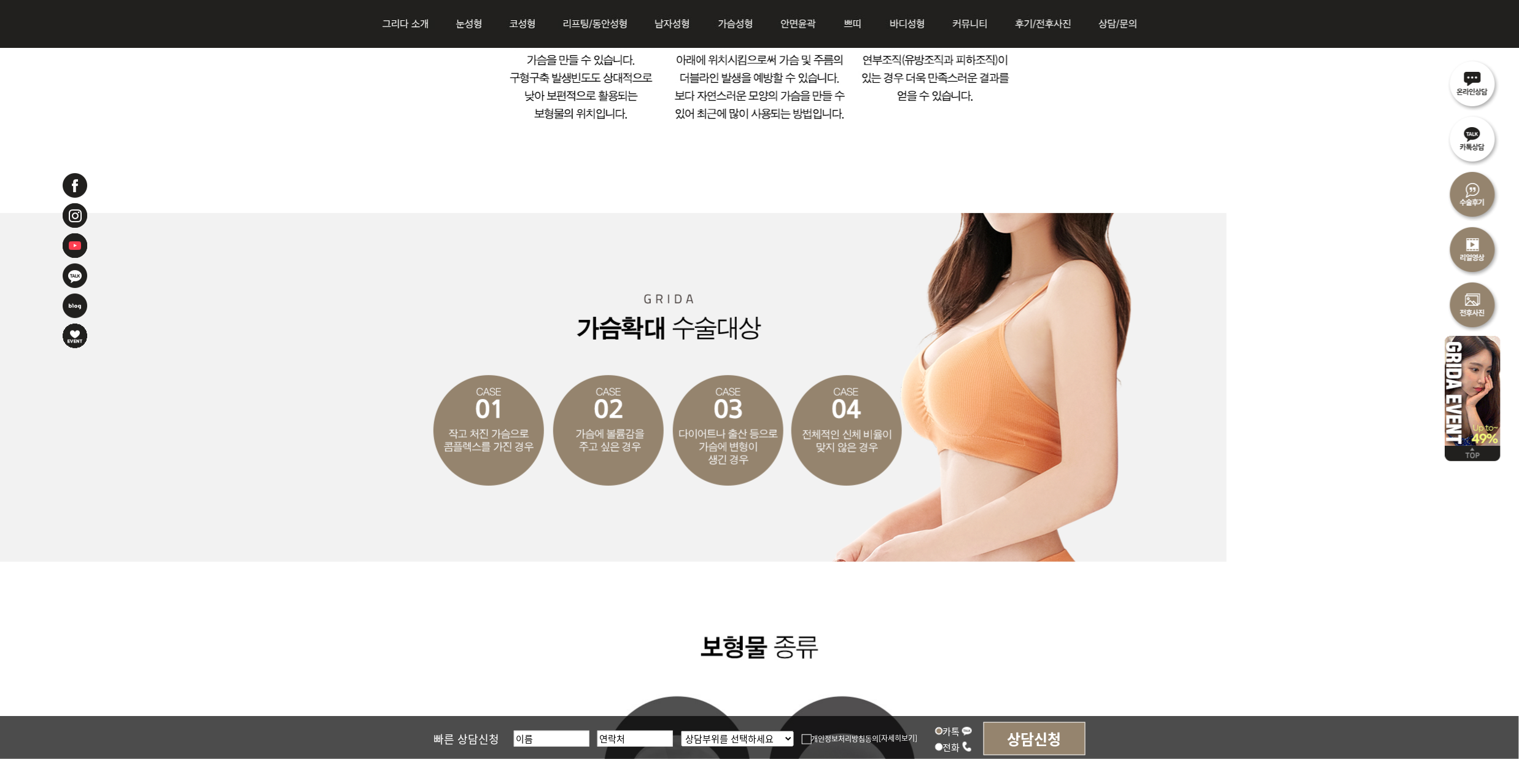
click at [146, 648] on div at bounding box center [759, 542] width 1519 height 4996
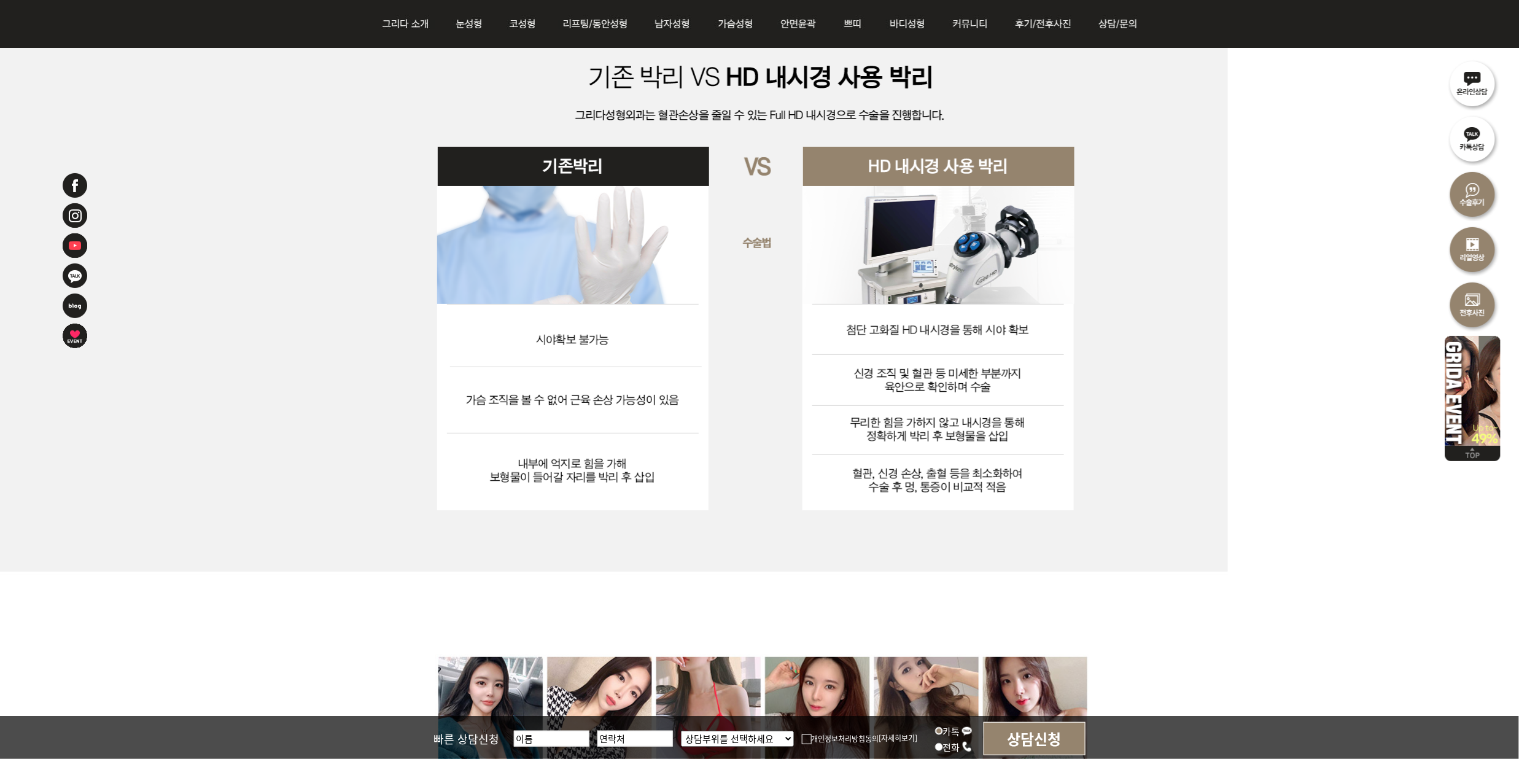
scroll to position [3193, 0]
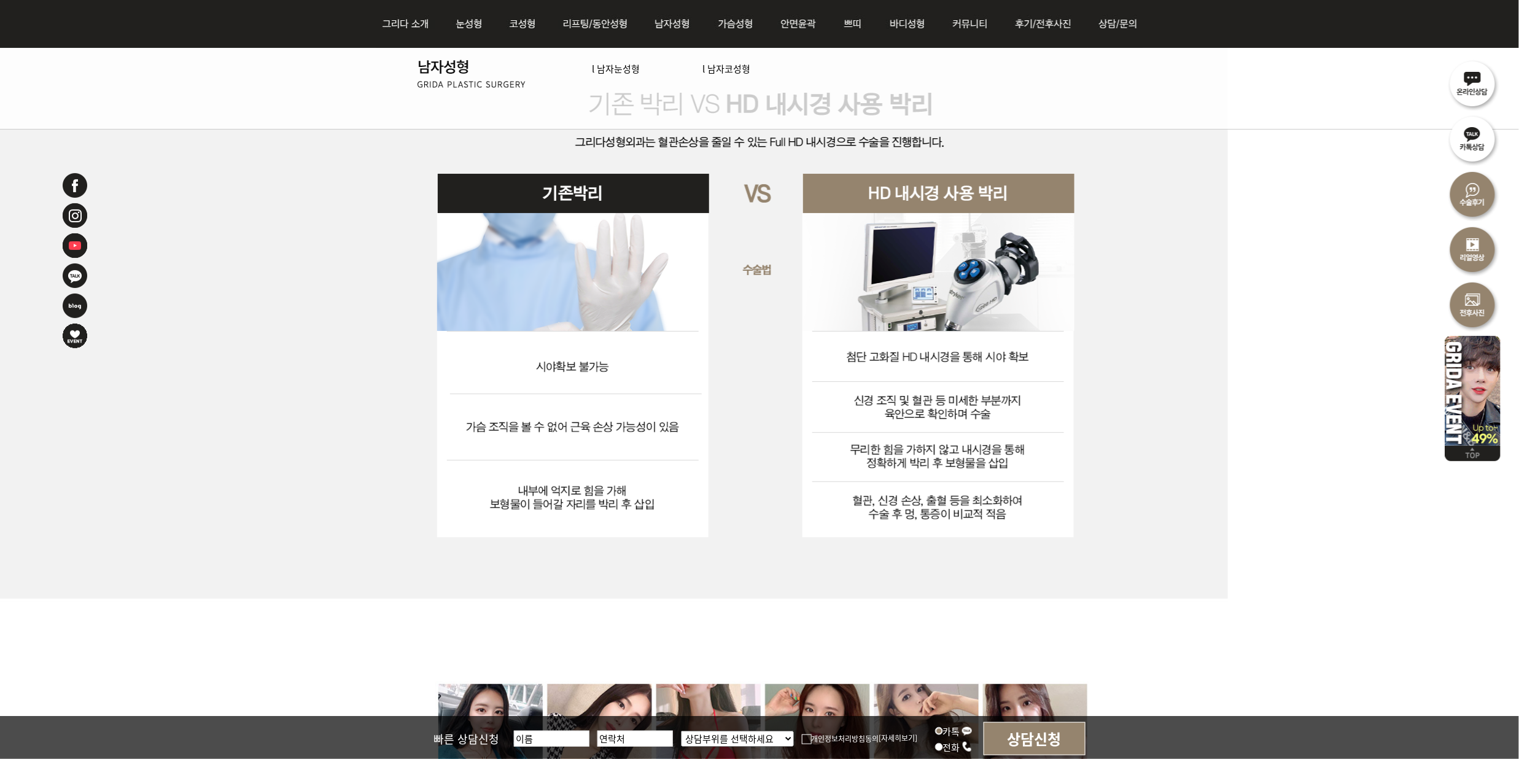
click at [330, 380] on div at bounding box center [759, 323] width 1519 height 560
click at [1384, 457] on div at bounding box center [759, 323] width 1519 height 560
click at [1299, 461] on div at bounding box center [759, 323] width 1519 height 560
click at [1470, 578] on div at bounding box center [759, 323] width 1519 height 560
click at [1394, 563] on div at bounding box center [759, 323] width 1519 height 560
